Goal: Information Seeking & Learning: Learn about a topic

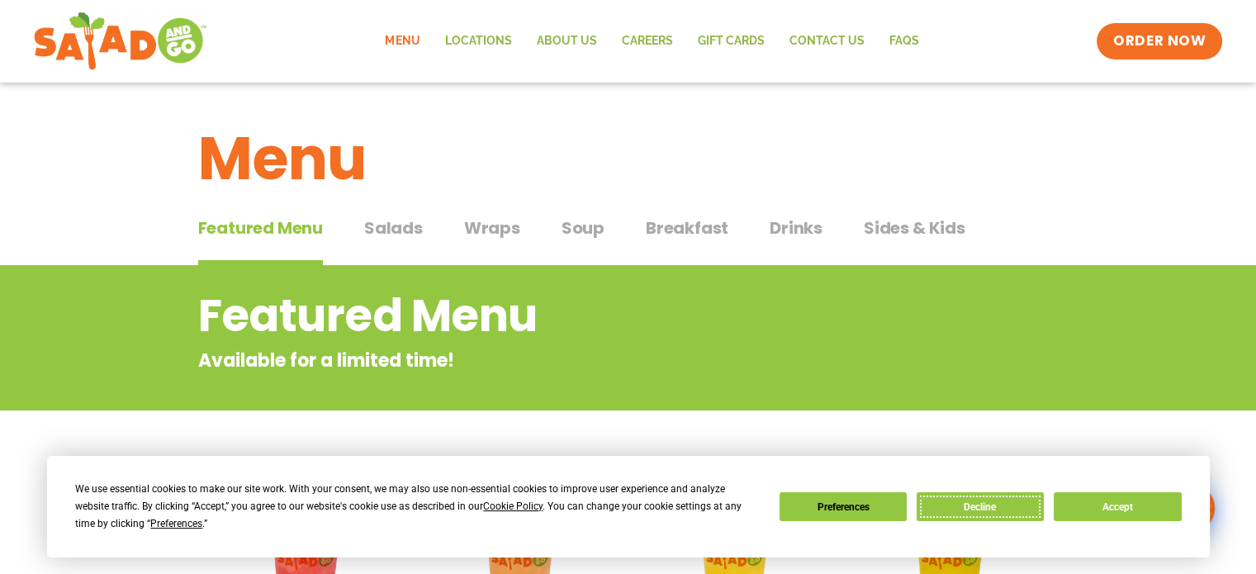
click at [1005, 505] on button "Decline" at bounding box center [980, 506] width 127 height 29
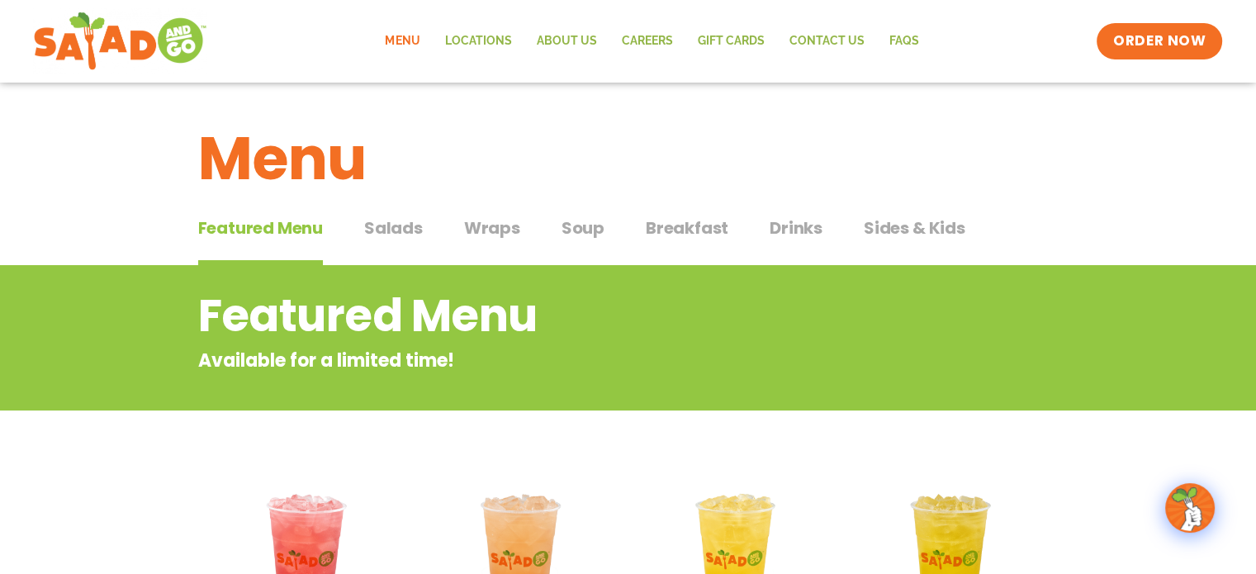
click at [486, 234] on span "Wraps" at bounding box center [492, 228] width 56 height 25
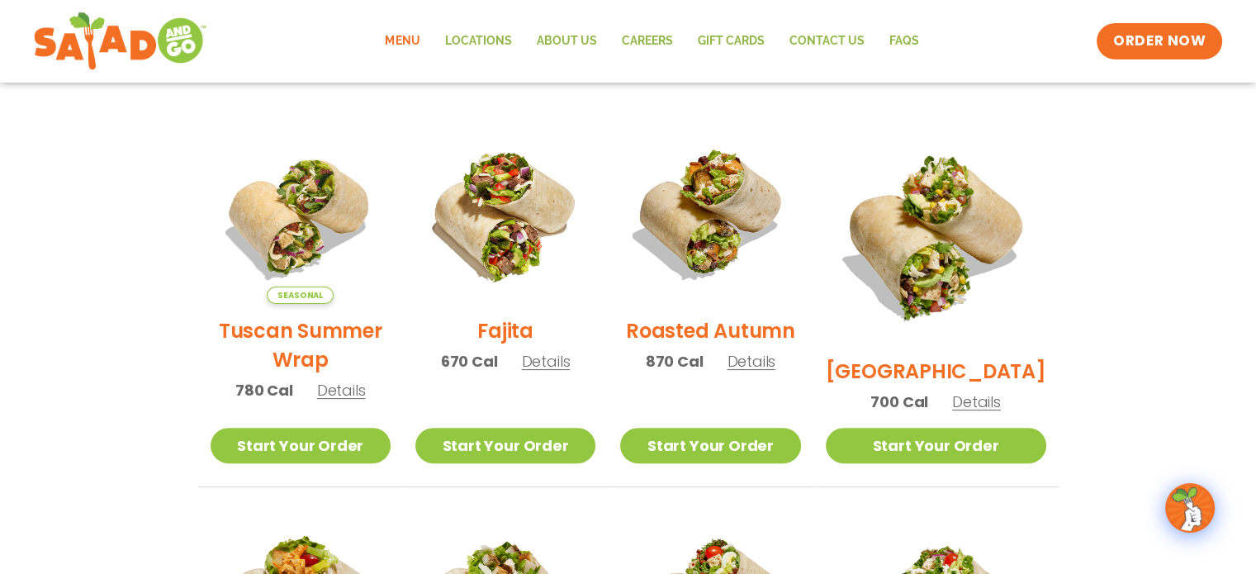
scroll to position [413, 0]
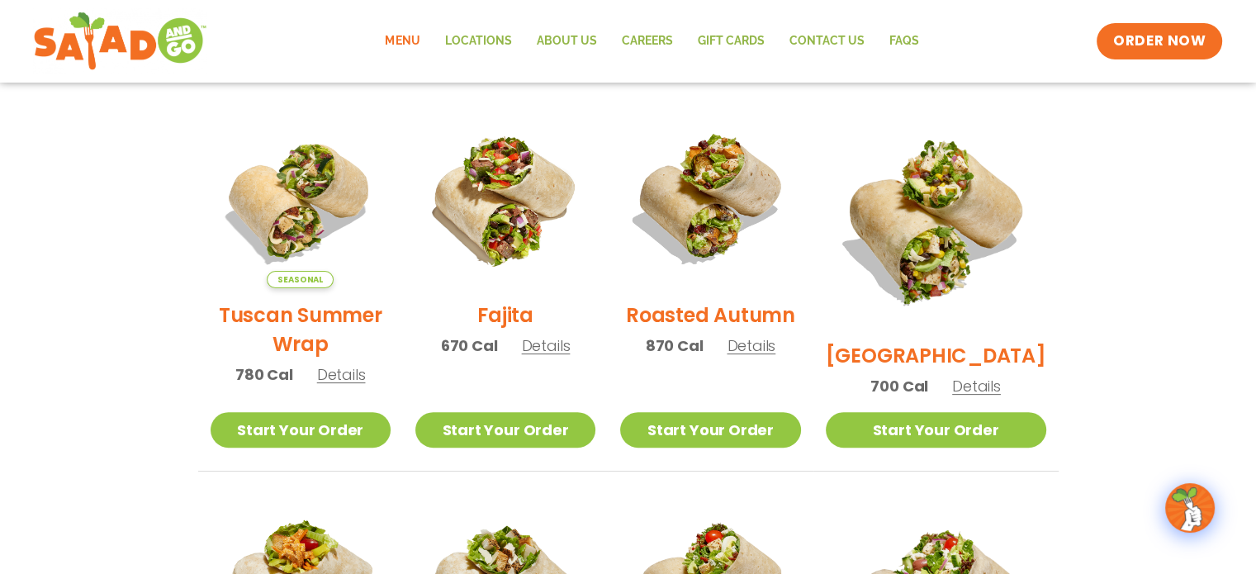
click at [562, 354] on span "Details" at bounding box center [546, 345] width 49 height 21
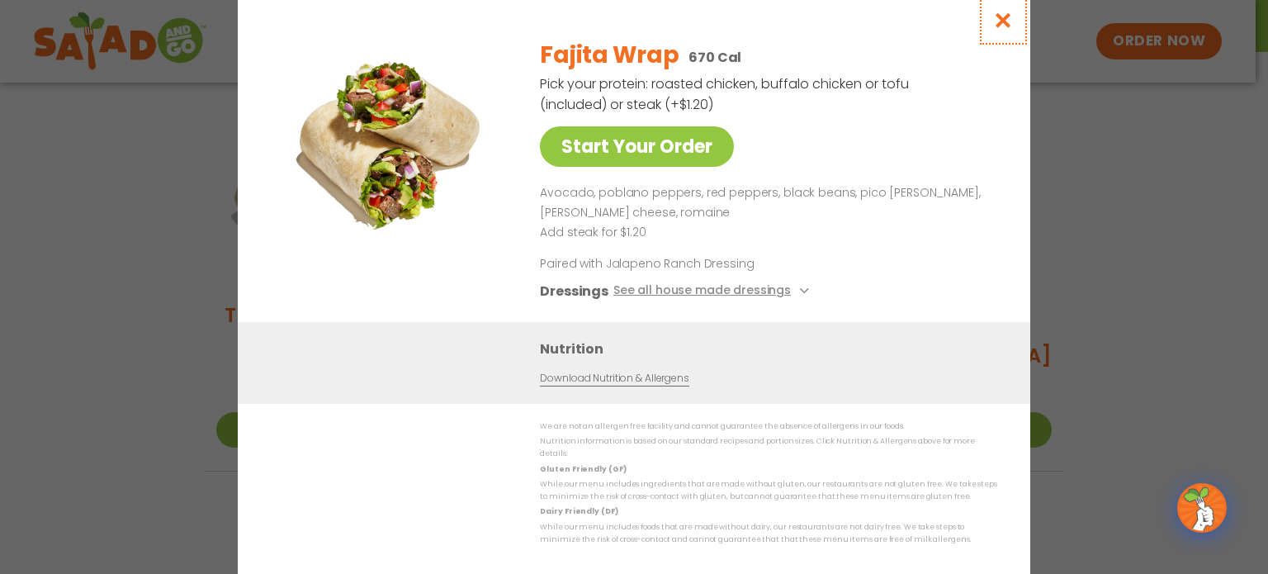
click at [1004, 26] on icon "Close modal" at bounding box center [1003, 20] width 21 height 17
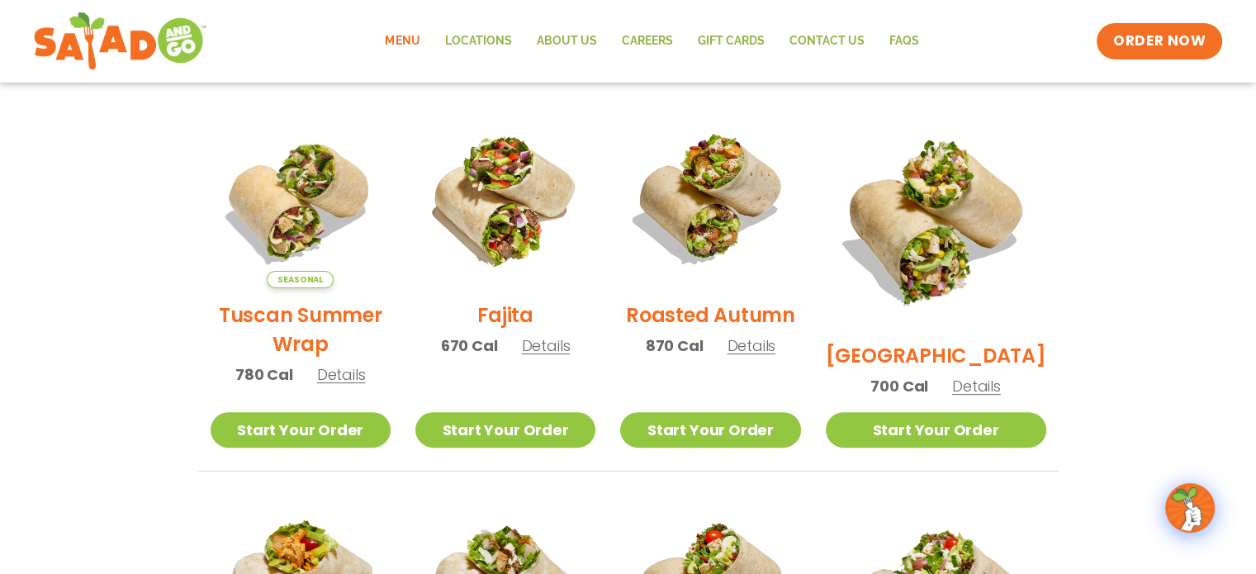
click at [995, 376] on span "Details" at bounding box center [976, 386] width 49 height 21
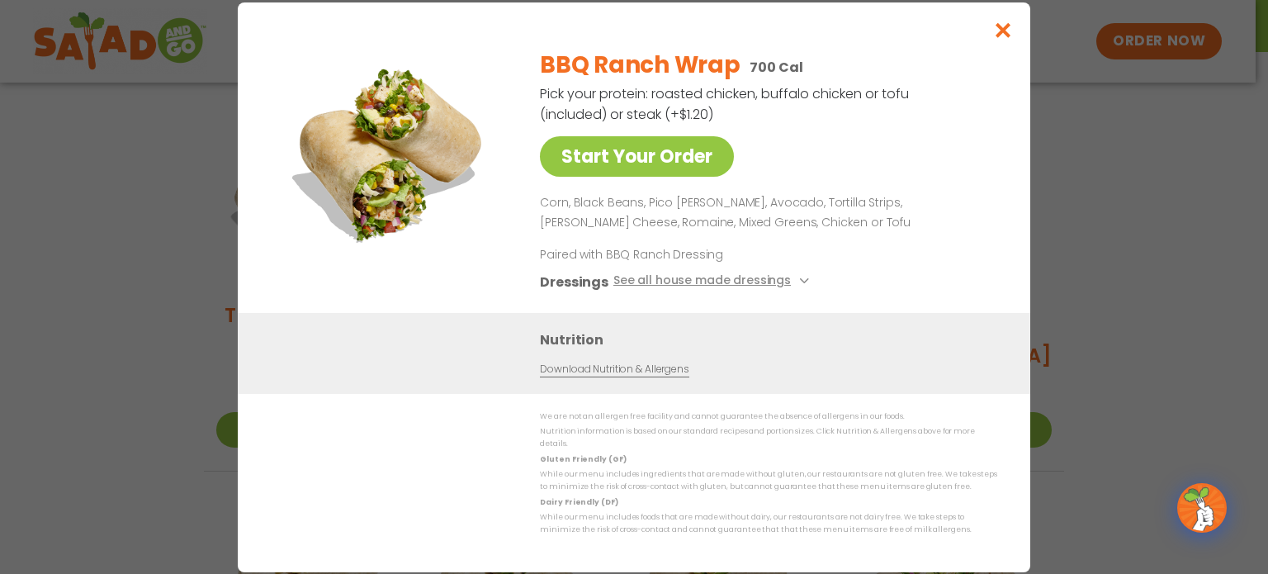
click at [670, 376] on link "Download Nutrition & Allergens" at bounding box center [614, 369] width 149 height 16
click at [1006, 38] on icon "Close modal" at bounding box center [1003, 29] width 21 height 17
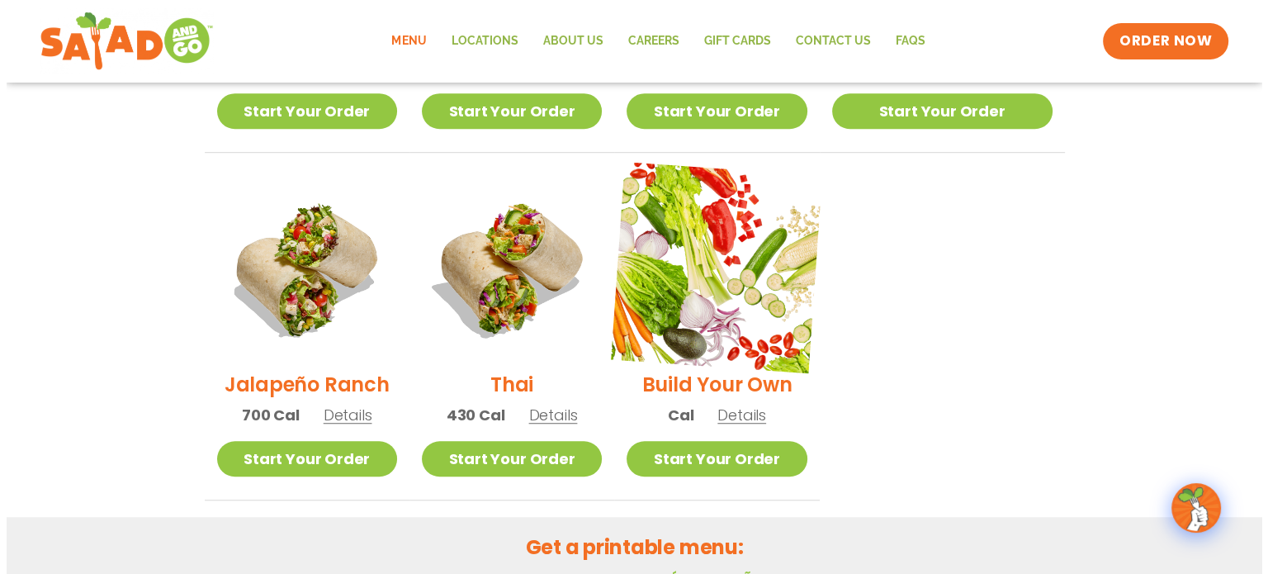
scroll to position [1156, 0]
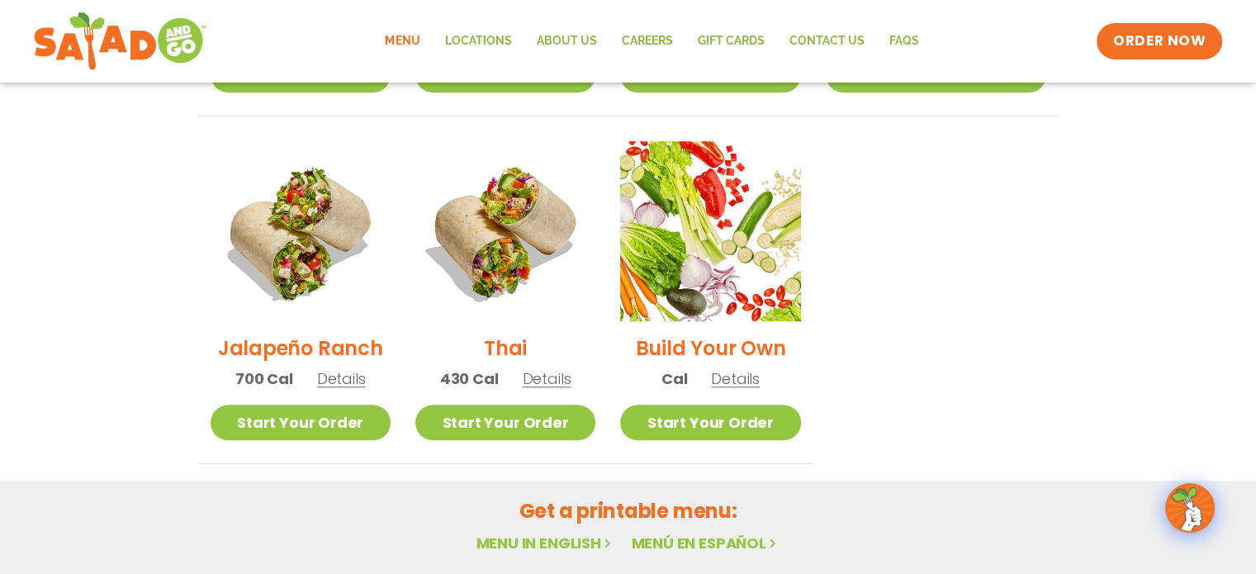
click at [759, 368] on span "Details" at bounding box center [735, 378] width 49 height 21
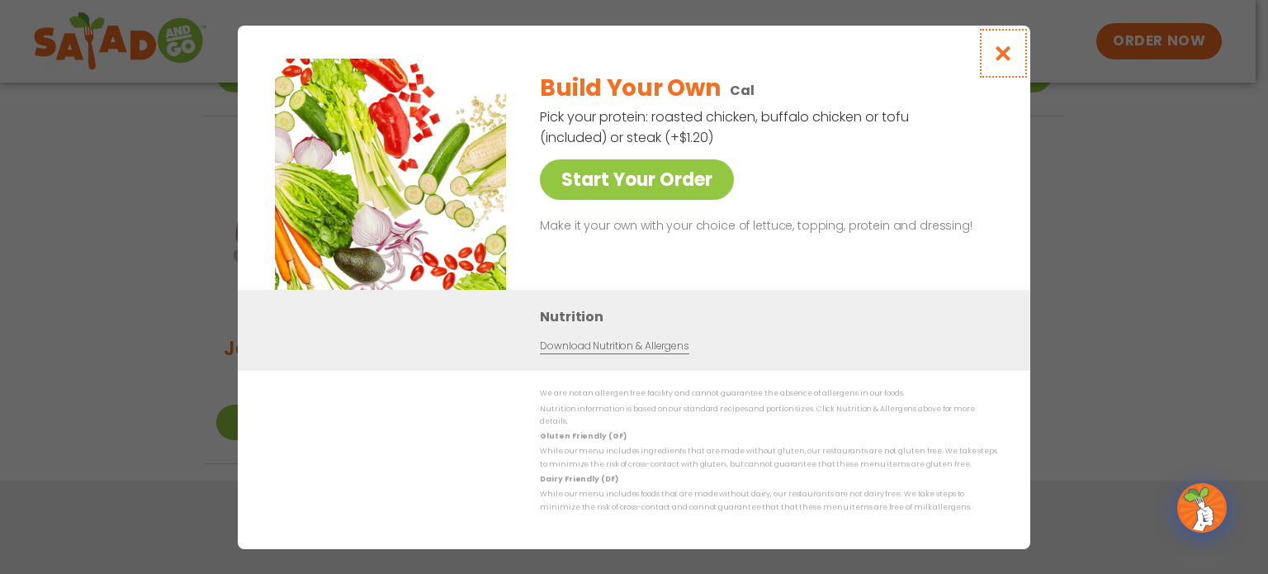
click at [1004, 62] on icon "Close modal" at bounding box center [1003, 53] width 21 height 17
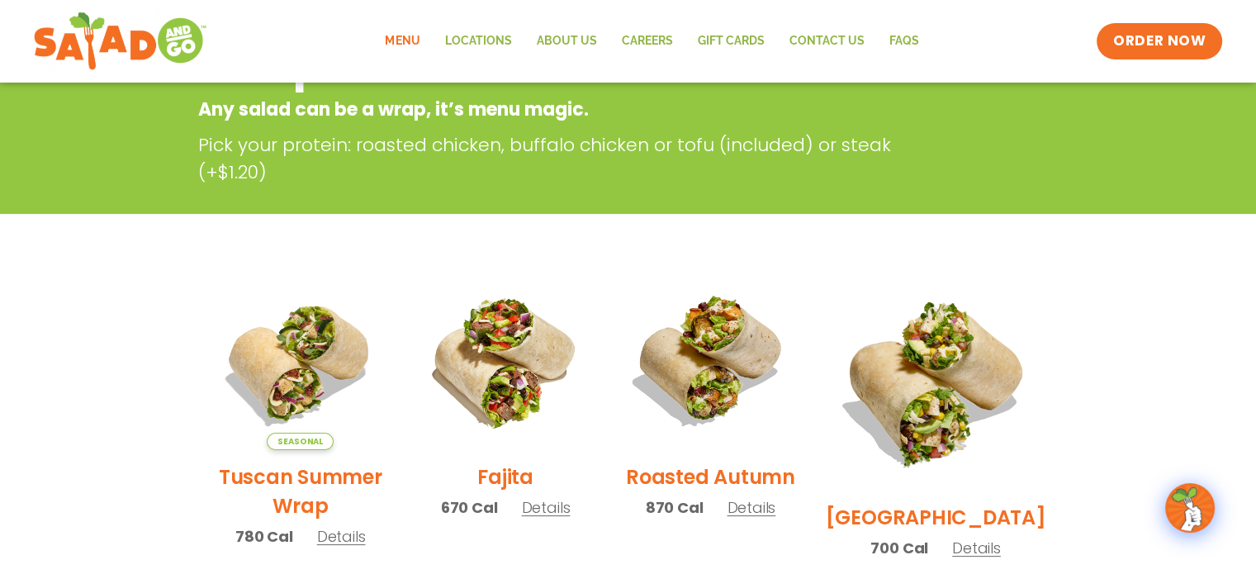
scroll to position [281, 0]
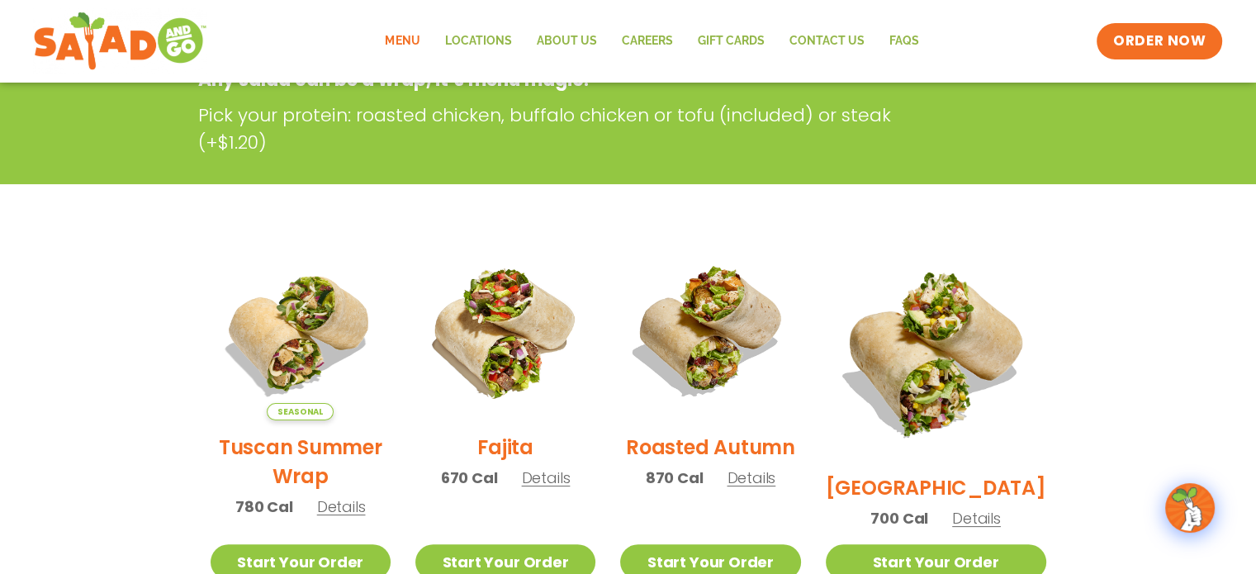
click at [357, 517] on span "Details" at bounding box center [341, 506] width 49 height 21
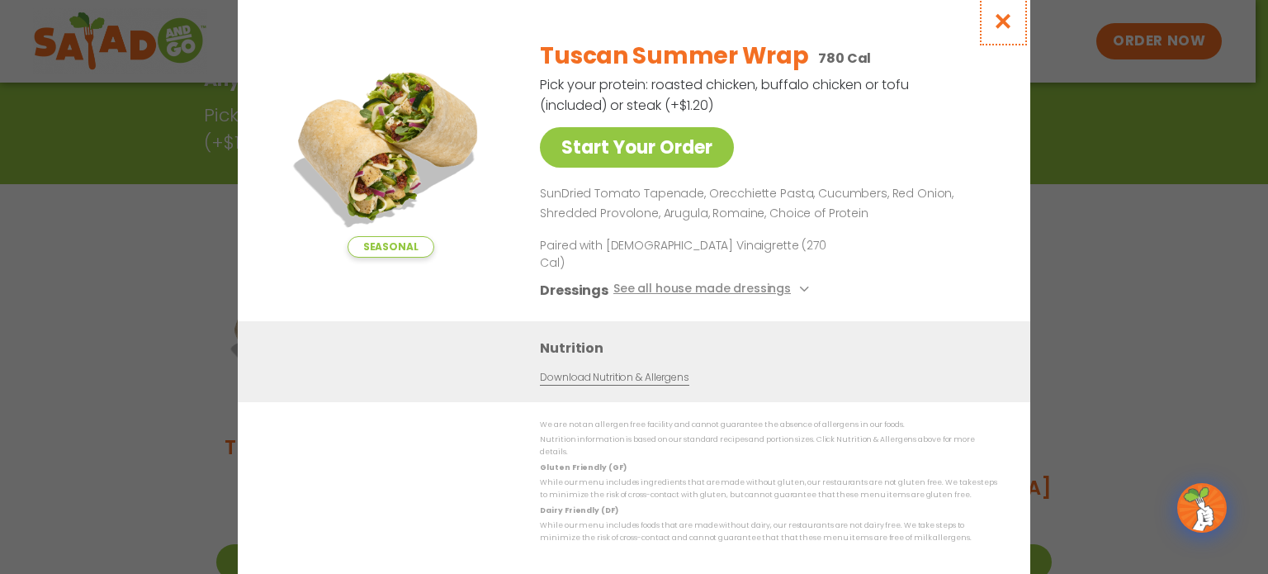
click at [1008, 30] on icon "Close modal" at bounding box center [1003, 20] width 21 height 17
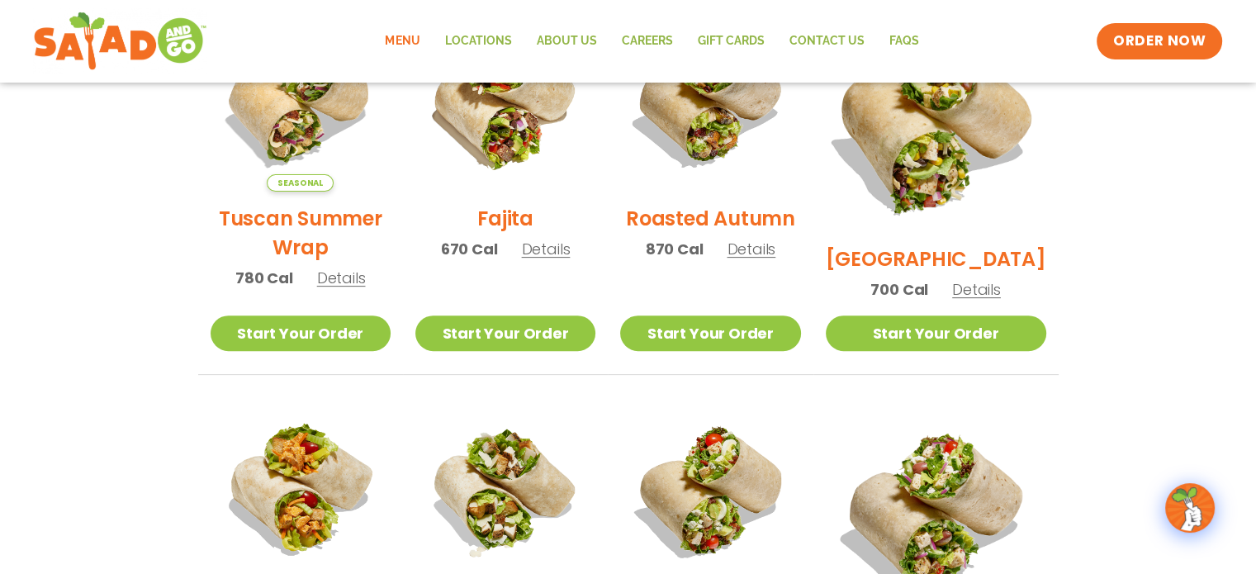
scroll to position [611, 0]
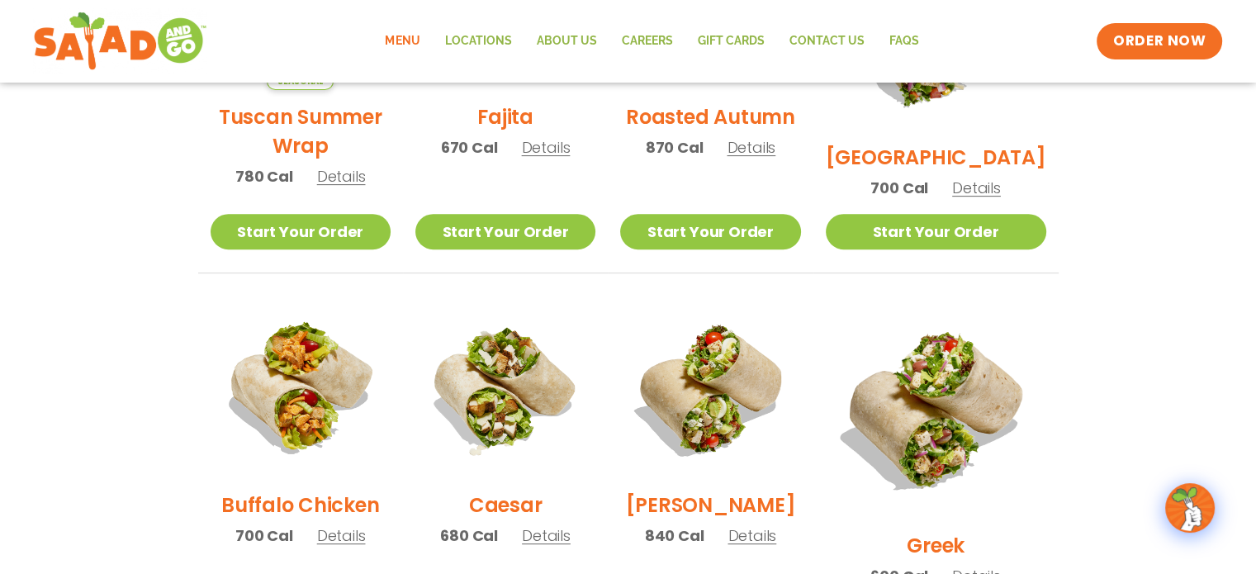
click at [772, 546] on span "Details" at bounding box center [752, 535] width 49 height 21
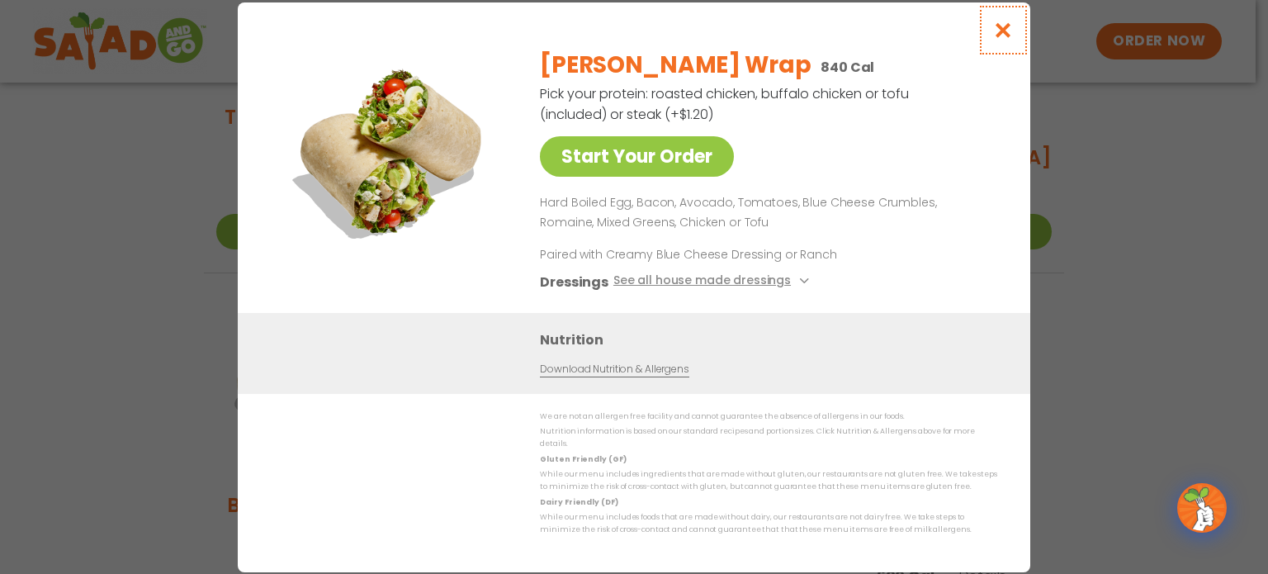
click at [1007, 33] on icon "Close modal" at bounding box center [1003, 29] width 21 height 17
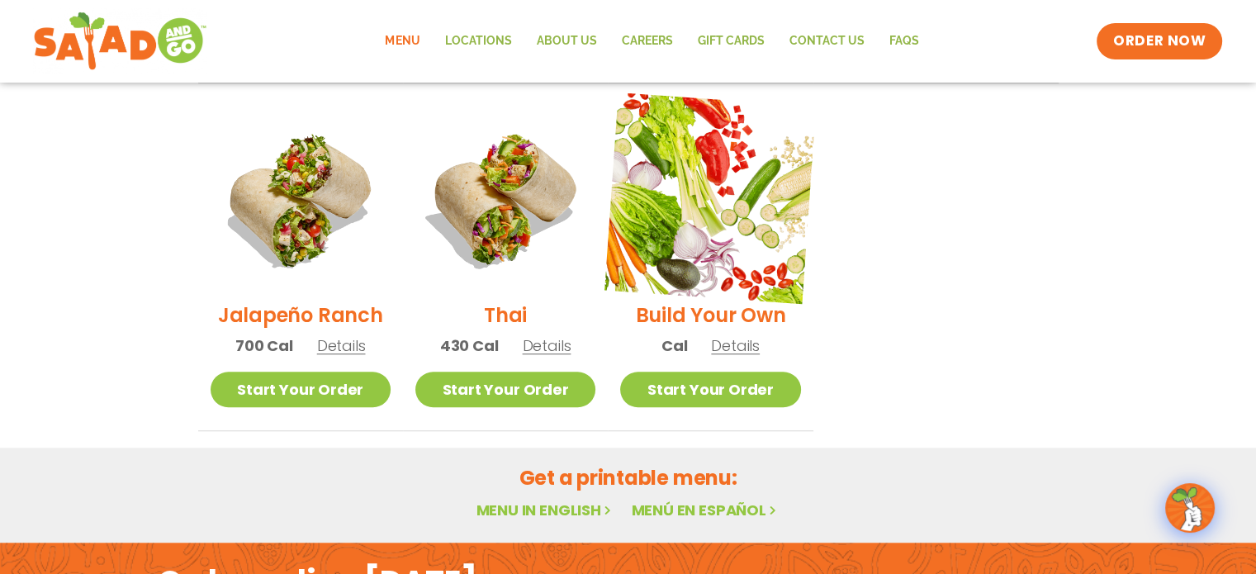
scroll to position [1387, 0]
